Goal: Transaction & Acquisition: Purchase product/service

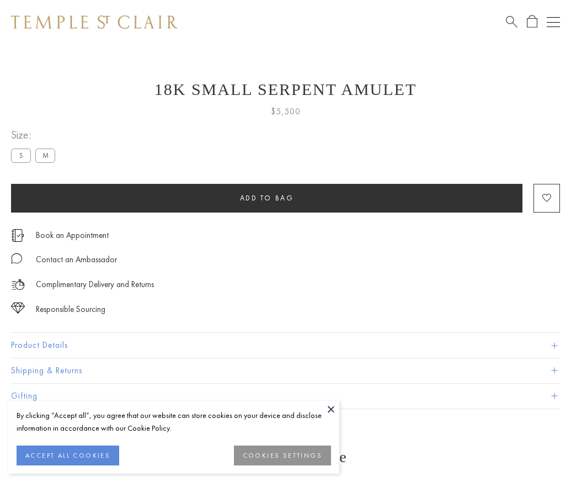
scroll to position [44, 0]
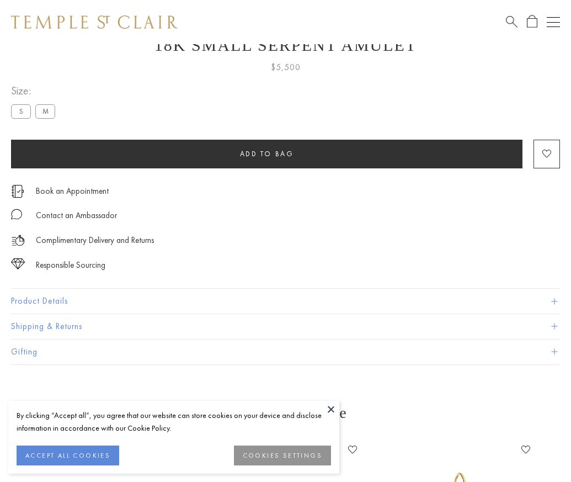
click at [267, 153] on span "Add to bag" at bounding box center [267, 153] width 54 height 9
